Goal: Check status: Check status

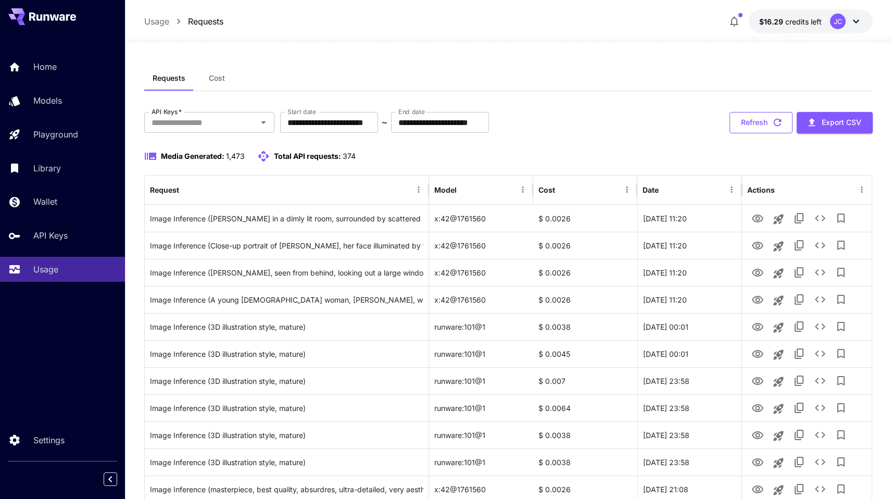
click at [760, 126] on button "Refresh" at bounding box center [761, 122] width 63 height 21
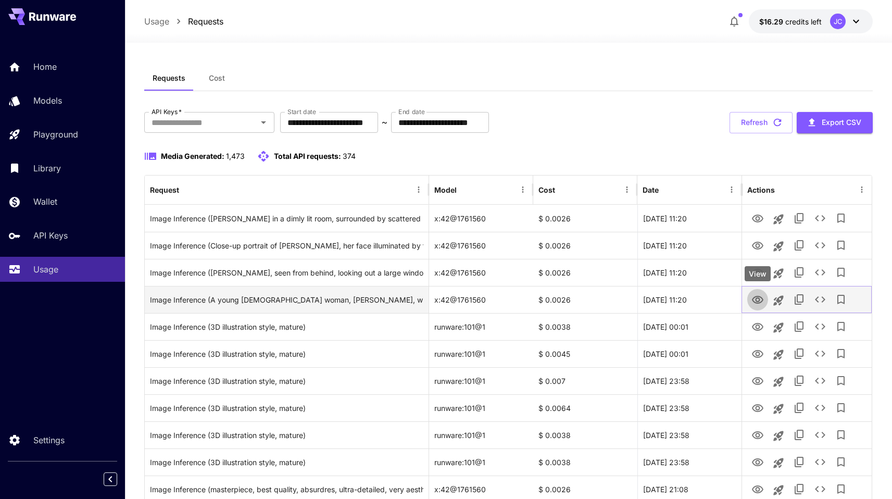
click at [760, 299] on icon "View" at bounding box center [757, 300] width 11 height 8
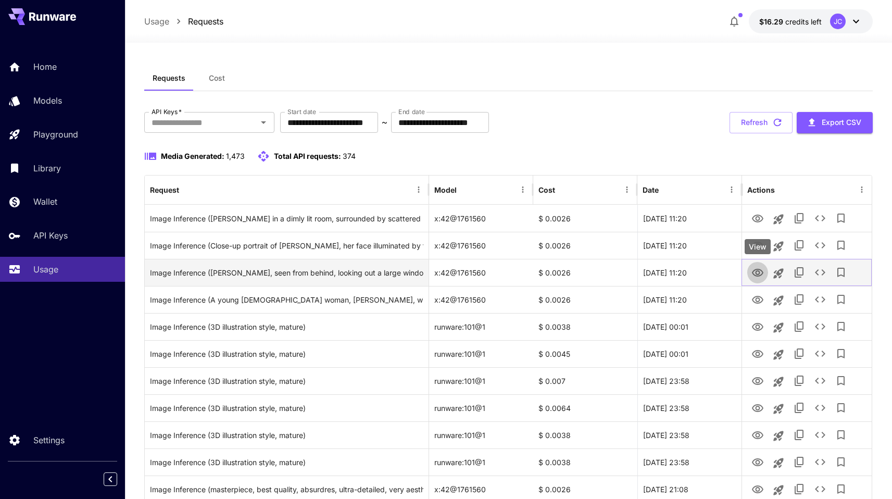
click at [754, 270] on icon "View" at bounding box center [758, 273] width 12 height 12
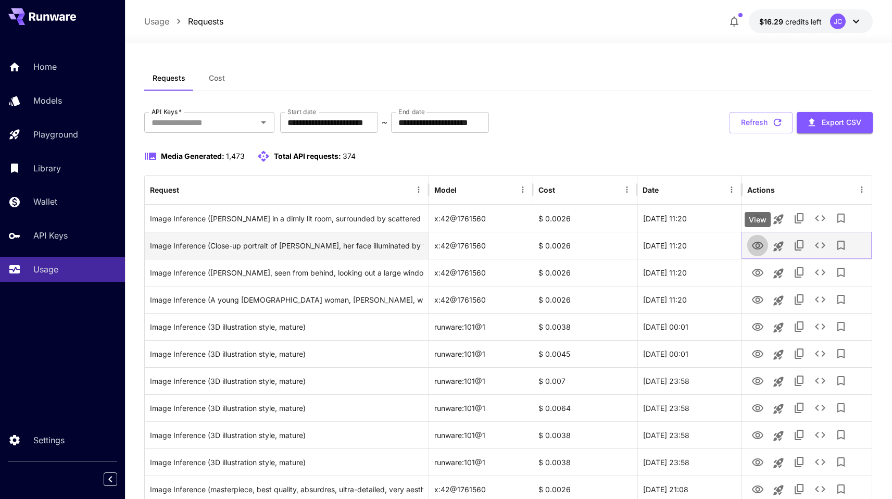
click at [759, 242] on icon "View" at bounding box center [757, 246] width 11 height 8
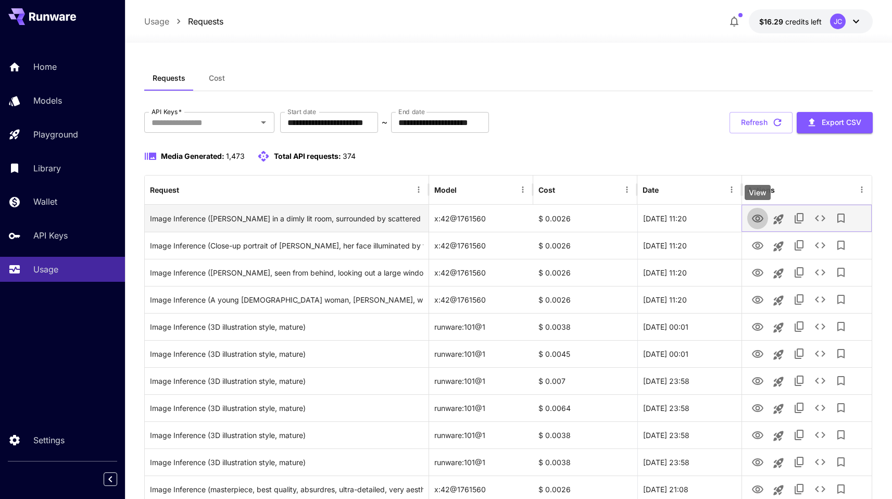
click at [759, 218] on icon "View" at bounding box center [757, 219] width 11 height 8
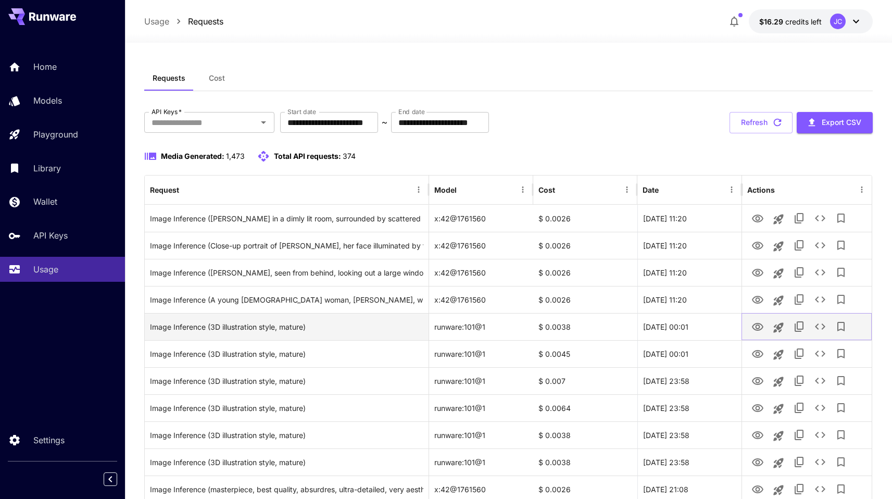
click at [756, 327] on icon "View" at bounding box center [757, 327] width 11 height 8
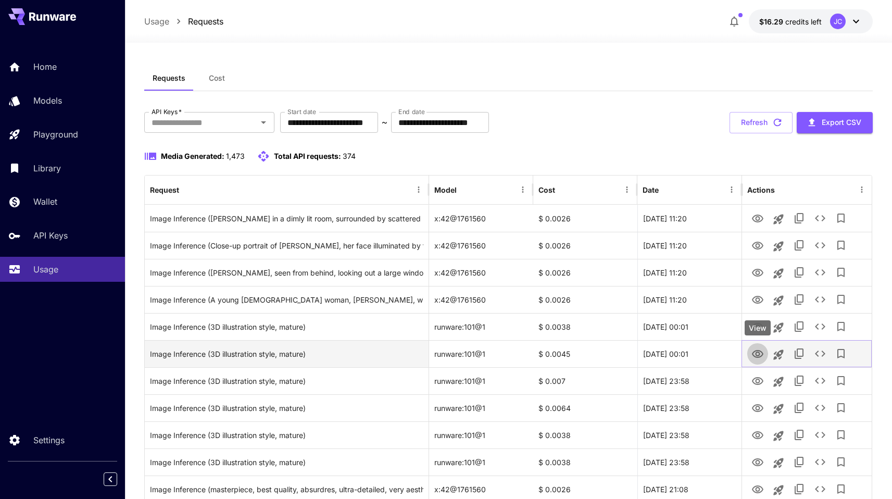
click at [761, 351] on icon "View" at bounding box center [757, 354] width 11 height 8
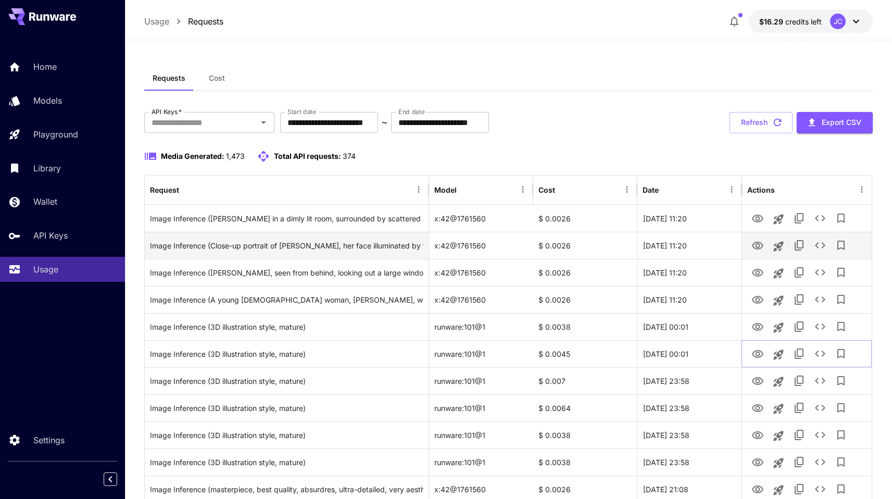
scroll to position [2, 0]
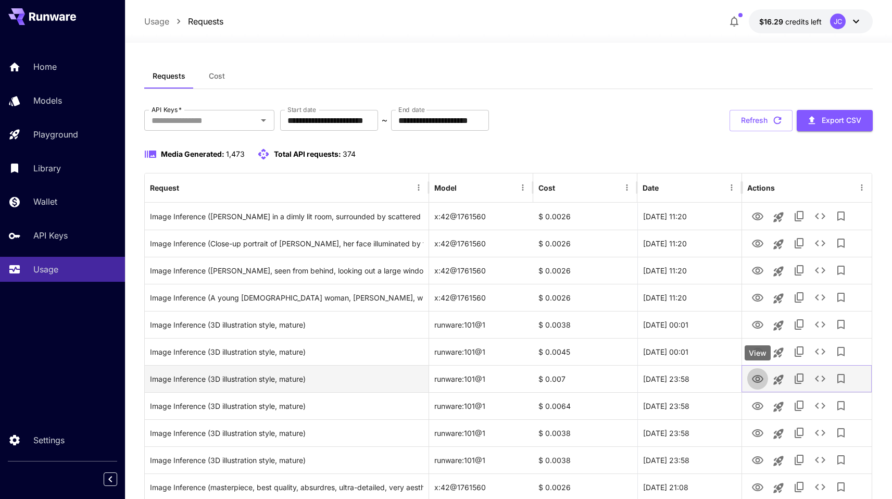
click at [754, 383] on icon "View" at bounding box center [758, 379] width 12 height 12
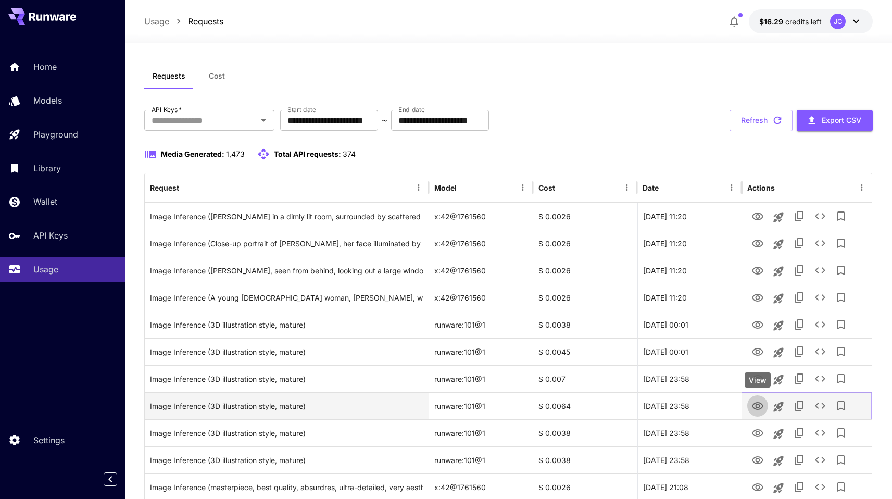
click at [758, 407] on icon "View" at bounding box center [757, 406] width 11 height 8
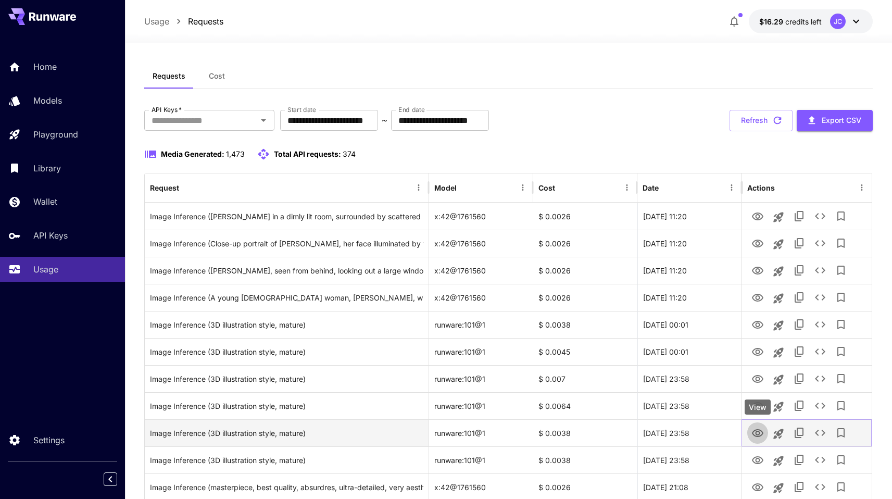
click at [758, 431] on icon "View" at bounding box center [757, 433] width 11 height 8
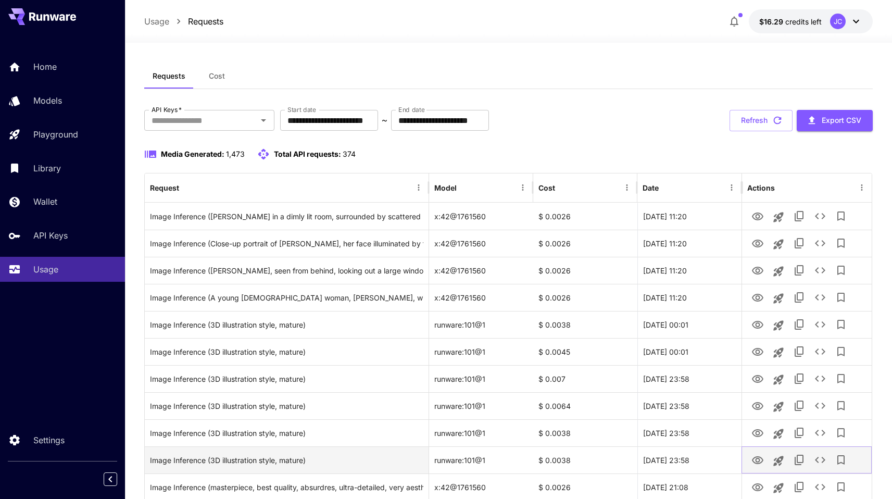
click at [758, 459] on icon "View" at bounding box center [758, 460] width 12 height 12
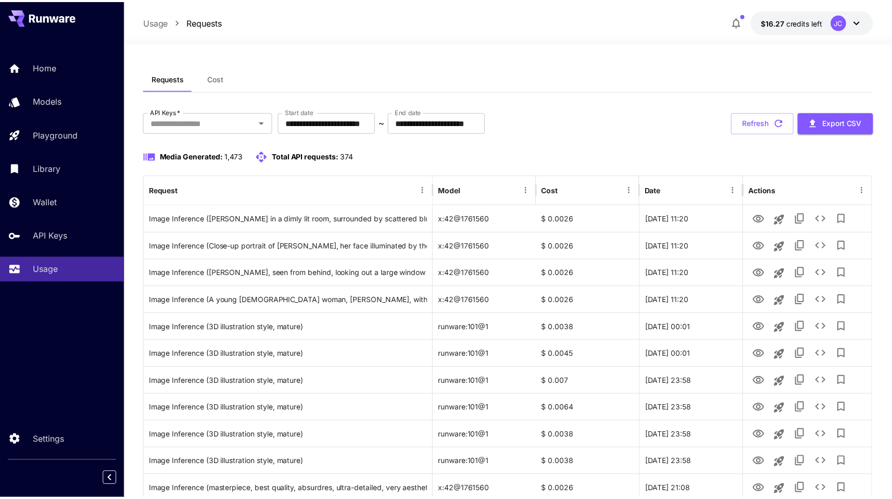
scroll to position [2, 0]
